Goal: Task Accomplishment & Management: Manage account settings

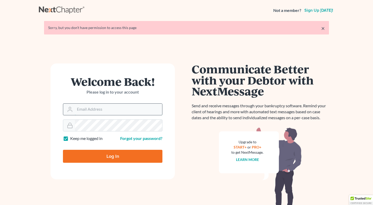
click at [97, 107] on input "Email Address" at bounding box center [118, 109] width 87 height 11
type input "[PERSON_NAME][EMAIL_ADDRESS][PERSON_NAME][PERSON_NAME][DOMAIN_NAME]"
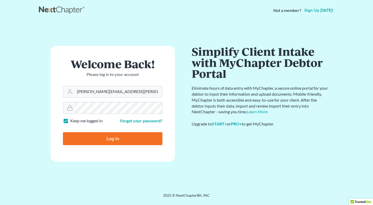
click at [63, 132] on input "Log In" at bounding box center [112, 138] width 99 height 13
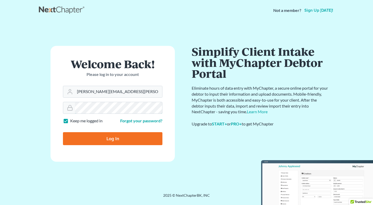
type input "Thinking..."
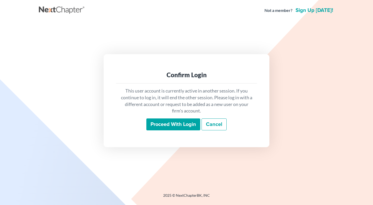
click at [193, 127] on input "Proceed with login" at bounding box center [173, 124] width 54 height 12
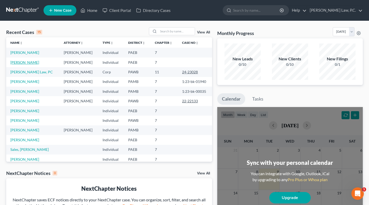
click at [24, 61] on link "[PERSON_NAME]" at bounding box center [24, 62] width 29 height 4
select select "2"
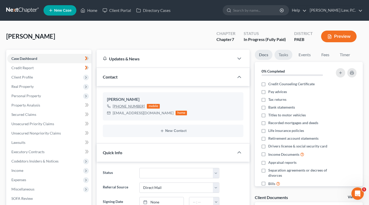
drag, startPoint x: 325, startPoint y: 141, endPoint x: 289, endPoint y: 51, distance: 97.1
